Goal: Information Seeking & Learning: Learn about a topic

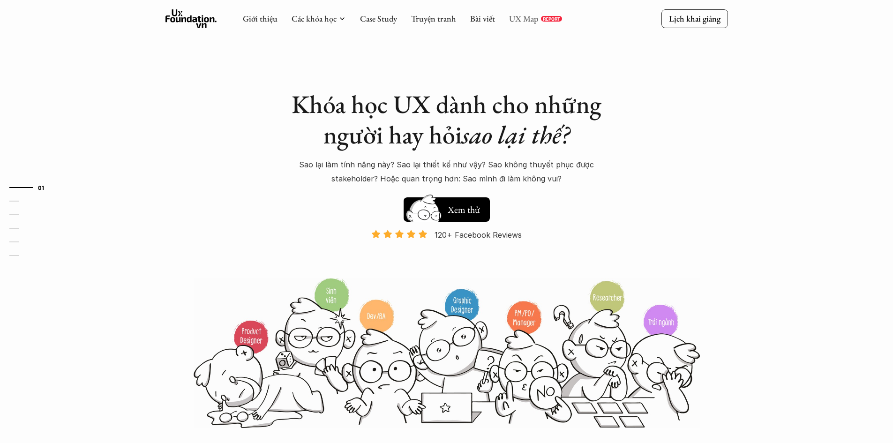
click at [530, 21] on link "UX Map" at bounding box center [524, 18] width 30 height 11
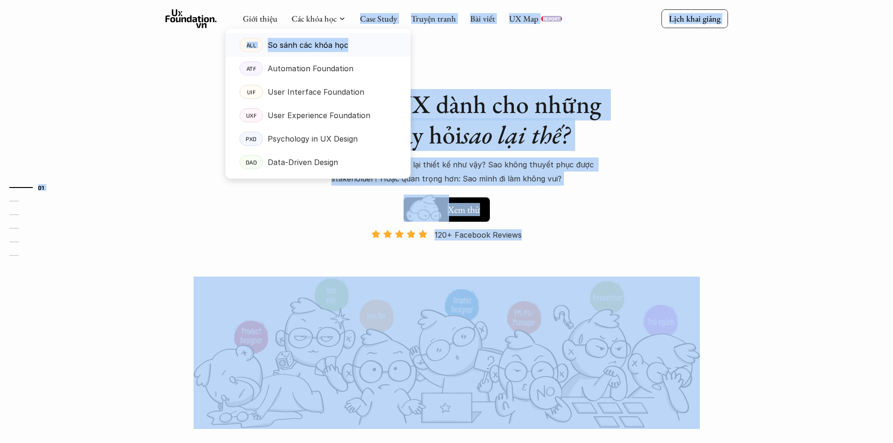
drag, startPoint x: 338, startPoint y: 21, endPoint x: 388, endPoint y: 38, distance: 52.6
click at [168, 87] on div "Khóa học UX dành cho những người hay hỏi sao lại thế? Sao lại làm tính năng này…" at bounding box center [446, 214] width 562 height 429
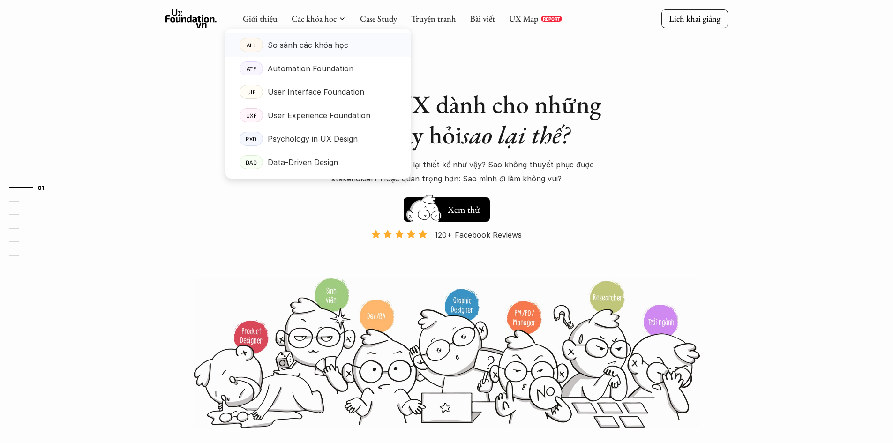
click at [335, 42] on p "So sánh các khóa học" at bounding box center [308, 45] width 81 height 14
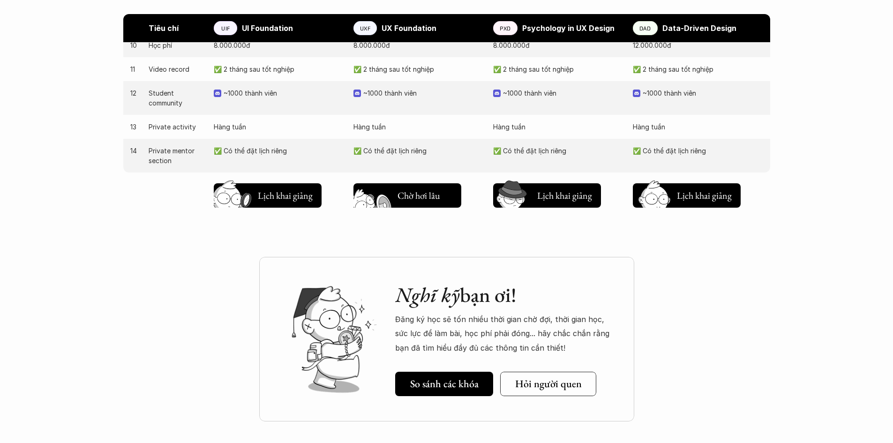
scroll to position [984, 0]
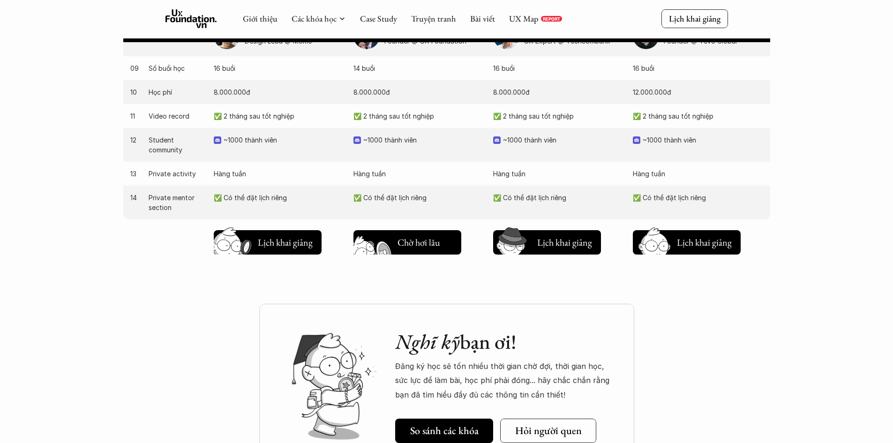
click at [403, 241] on h5 "Lịch khai giảng" at bounding box center [424, 240] width 55 height 13
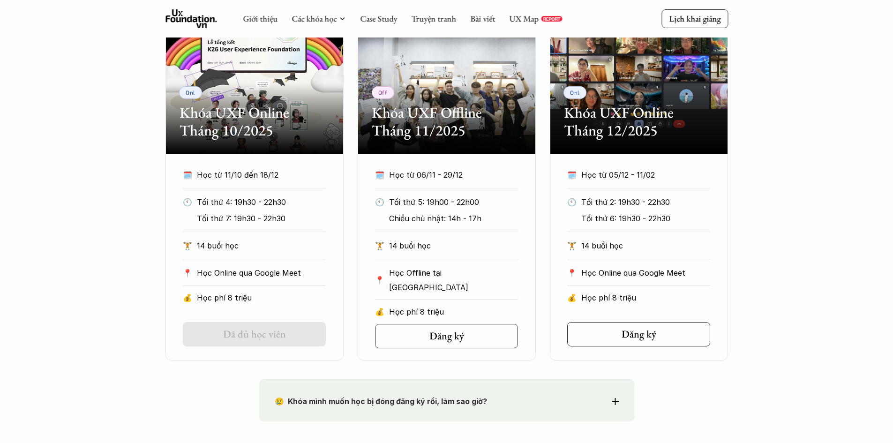
scroll to position [454, 0]
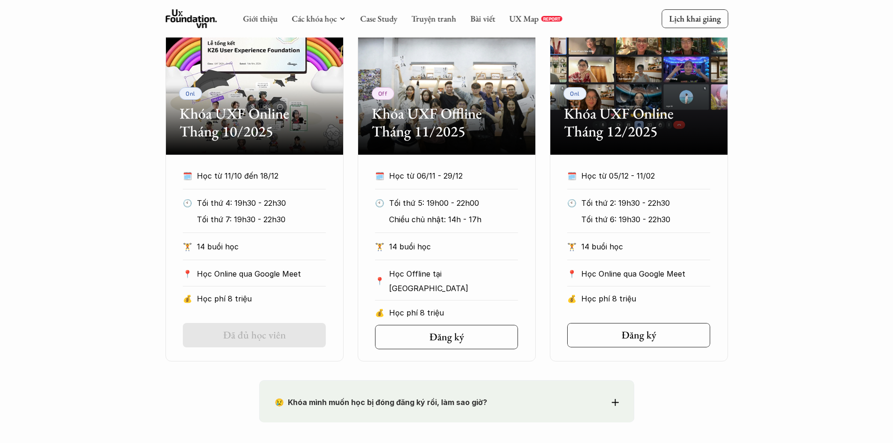
click at [544, 275] on div "Onl Khóa UXF Online Tháng 10/2025 🗓️ Học từ 11/10 đến 18/12 🕙 Tối thứ 4: 19h30 …" at bounding box center [446, 187] width 562 height 347
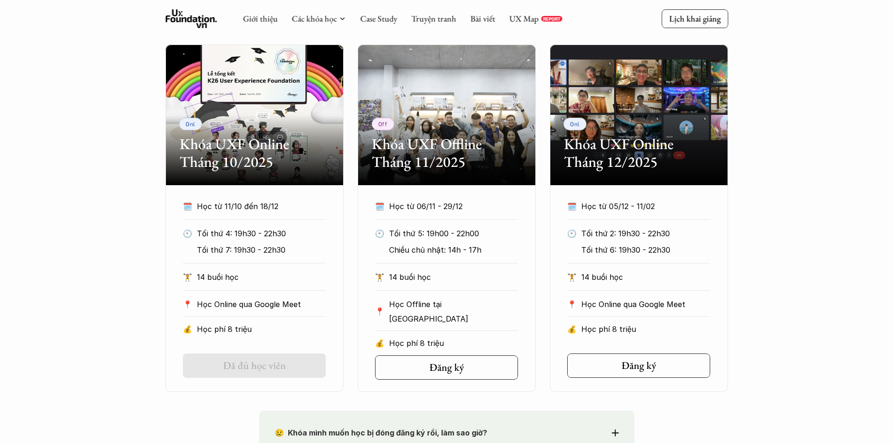
scroll to position [407, 0]
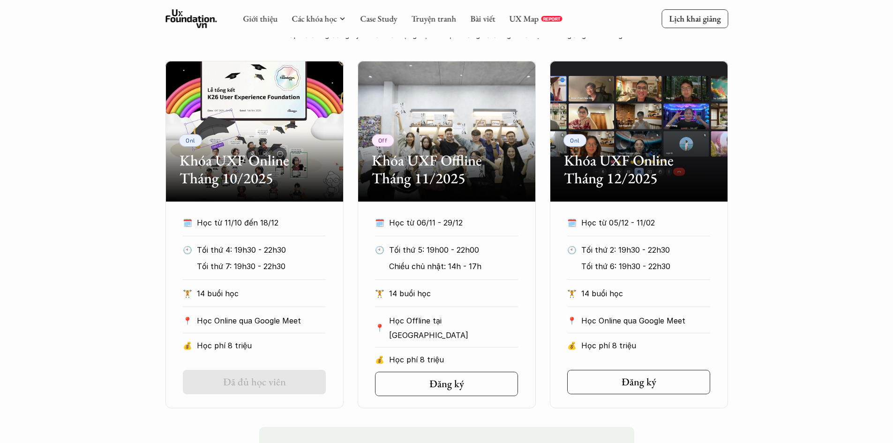
click at [57, 78] on div "Onl Khóa UXF Online Tháng 10/2025 🗓️ Học từ 11/10 đến 18/12 🕙 Tối thứ 4: 19h30 …" at bounding box center [446, 234] width 893 height 347
